Goal: Task Accomplishment & Management: Manage account settings

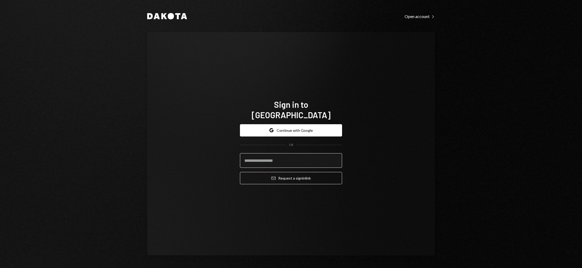
click at [262, 158] on input "email" at bounding box center [291, 160] width 102 height 15
type input "**********"
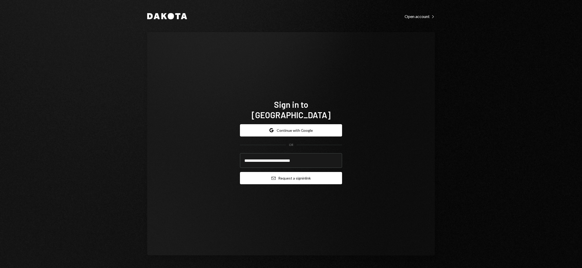
click at [275, 176] on icon "submit" at bounding box center [274, 177] width 4 height 3
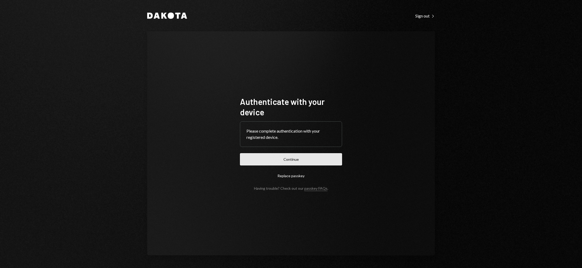
click at [283, 160] on button "Continue" at bounding box center [291, 159] width 102 height 12
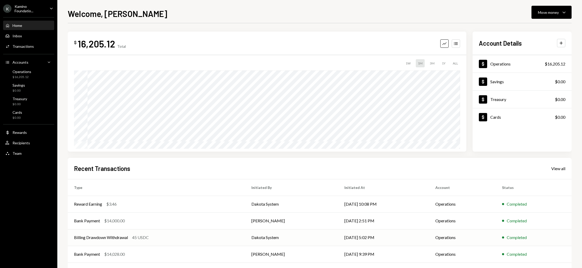
scroll to position [22, 0]
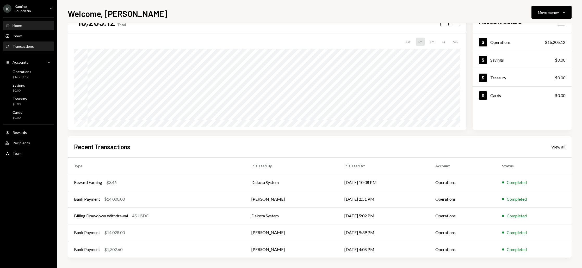
click at [24, 47] on div "Transactions" at bounding box center [23, 46] width 21 height 4
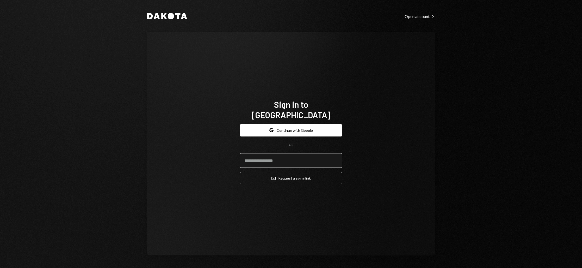
click at [273, 158] on input "email" at bounding box center [291, 160] width 102 height 15
type input "**********"
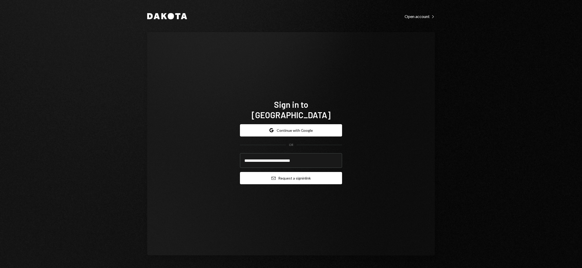
click at [283, 176] on button "Email Request a sign in link" at bounding box center [291, 178] width 102 height 12
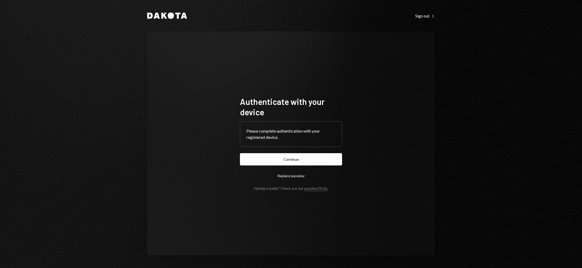
click at [292, 163] on button "Continue" at bounding box center [291, 159] width 102 height 12
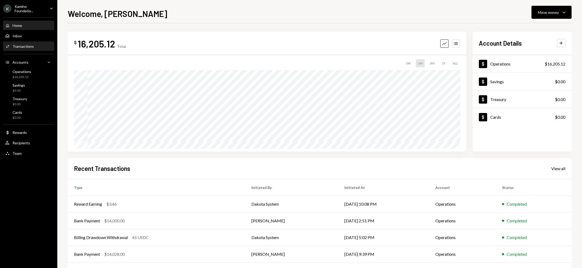
click at [17, 45] on div "Transactions" at bounding box center [23, 46] width 21 height 4
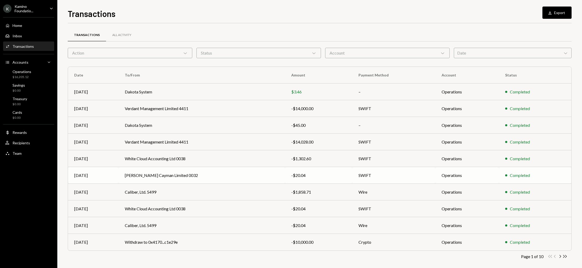
click at [149, 175] on td "Carey Olsen Cayman Limited 0032" at bounding box center [202, 175] width 167 height 17
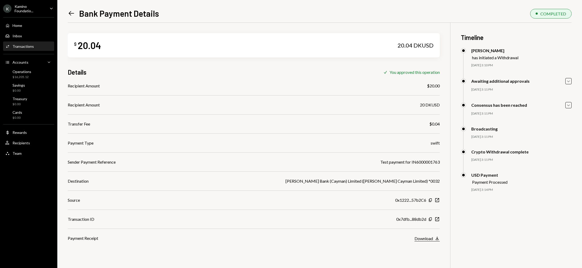
click at [423, 237] on div "Download" at bounding box center [424, 238] width 19 height 5
click at [430, 238] on div "Download" at bounding box center [424, 238] width 19 height 5
click at [72, 13] on icon "Left Arrow" at bounding box center [71, 13] width 7 height 7
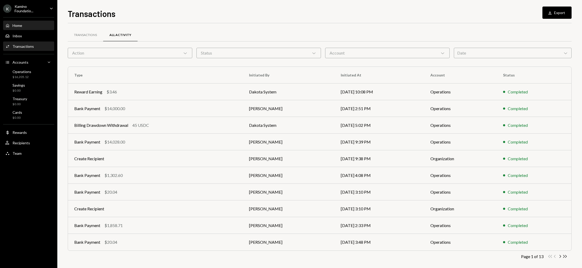
click at [16, 25] on div "Home" at bounding box center [18, 25] width 10 height 4
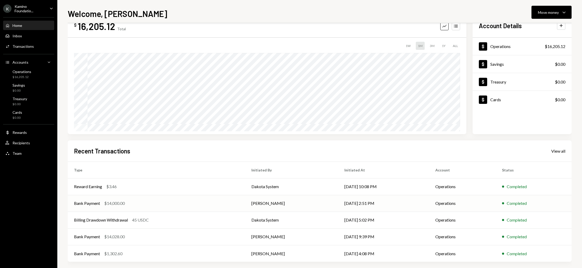
scroll to position [22, 0]
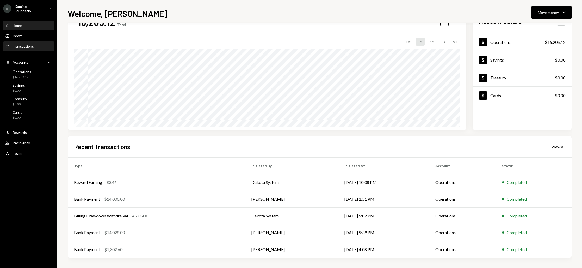
click at [23, 49] on div "Activities Transactions" at bounding box center [28, 46] width 47 height 9
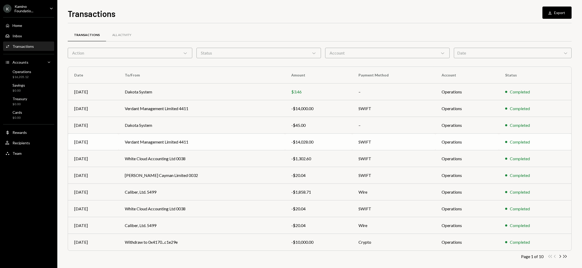
click at [155, 142] on td "Verdant Management Limited 4411" at bounding box center [202, 141] width 167 height 17
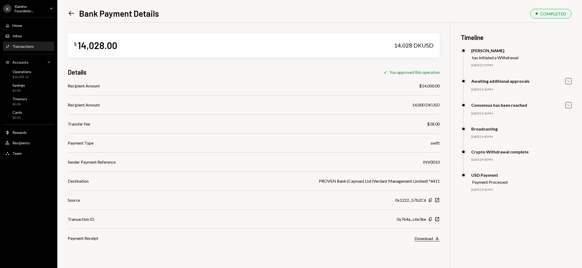
click at [425, 239] on div "Download" at bounding box center [424, 238] width 19 height 5
click at [69, 14] on icon at bounding box center [71, 13] width 5 height 4
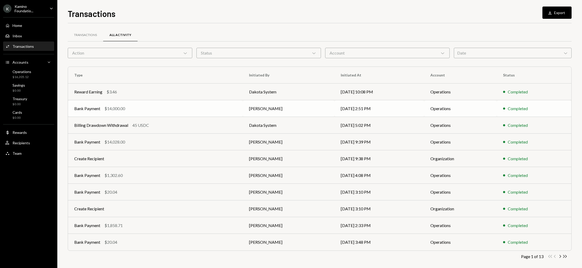
click at [106, 108] on div "$14,000.00" at bounding box center [115, 108] width 21 height 6
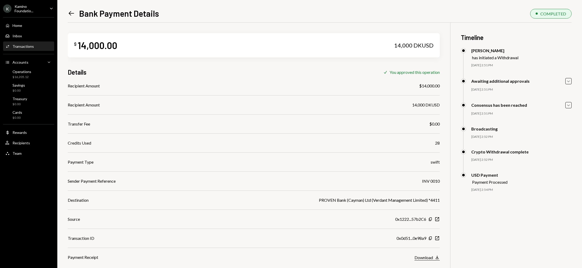
click at [427, 256] on div "Download" at bounding box center [424, 257] width 19 height 5
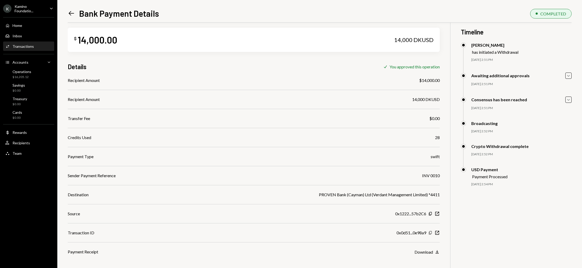
click at [431, 233] on icon "Copy" at bounding box center [431, 232] width 4 height 4
click at [71, 13] on icon at bounding box center [71, 13] width 5 height 4
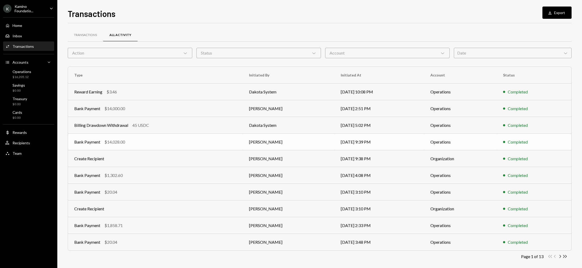
click at [110, 140] on div "$14,028.00" at bounding box center [115, 142] width 21 height 6
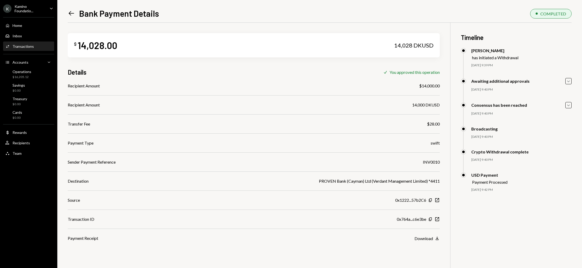
click at [73, 14] on icon "Left Arrow" at bounding box center [71, 13] width 7 height 7
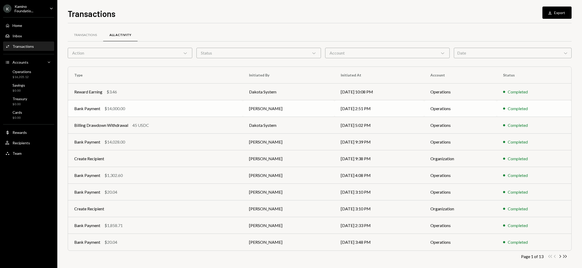
click at [108, 108] on div "$14,000.00" at bounding box center [115, 108] width 21 height 6
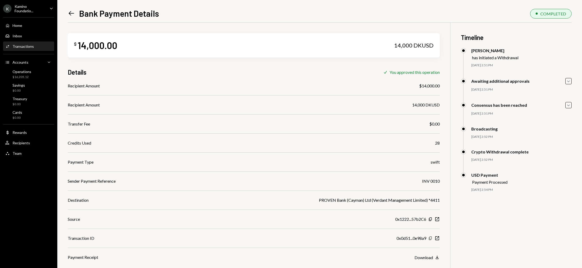
click at [431, 238] on icon "Copy" at bounding box center [431, 238] width 4 height 4
click at [20, 47] on div "Transactions" at bounding box center [23, 46] width 21 height 4
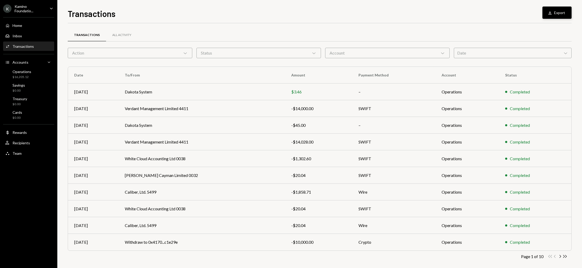
click at [560, 12] on button "Download Export" at bounding box center [557, 13] width 29 height 12
click at [23, 144] on div "Recipients" at bounding box center [21, 143] width 17 height 4
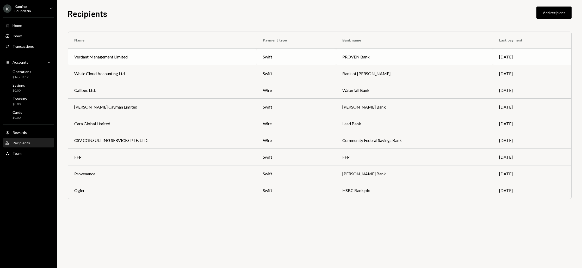
click at [103, 58] on div "Verdant Management Limited" at bounding box center [100, 57] width 53 height 6
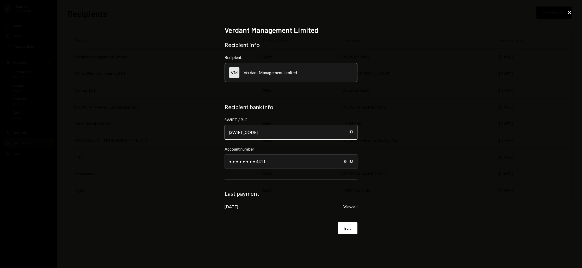
click at [271, 132] on div "BKTRUS33XXX" at bounding box center [291, 132] width 133 height 15
drag, startPoint x: 261, startPoint y: 132, endPoint x: 239, endPoint y: 132, distance: 21.9
click at [239, 132] on div "BKTRUS33XXX" at bounding box center [291, 132] width 133 height 15
click at [274, 131] on div "BKTRUS33XXX" at bounding box center [291, 132] width 133 height 15
click at [345, 229] on button "Edit" at bounding box center [348, 228] width 20 height 12
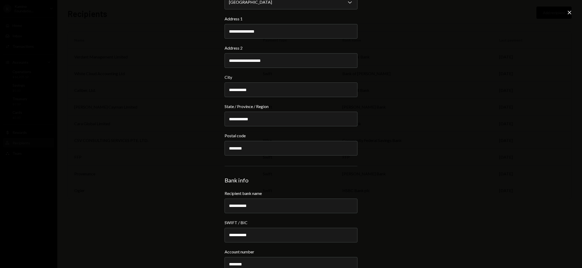
scroll to position [77, 0]
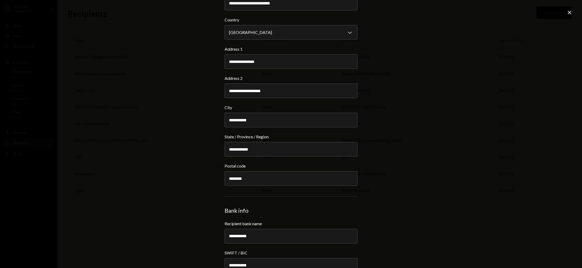
click at [571, 14] on icon "Close" at bounding box center [570, 12] width 6 height 6
